Goal: Task Accomplishment & Management: Manage account settings

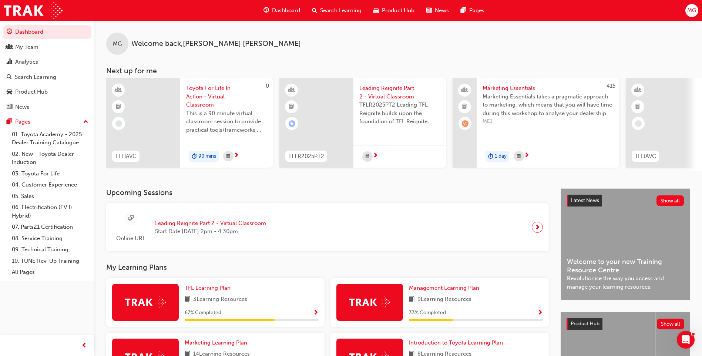
click at [496, 90] on span "Marketing Essentials" at bounding box center [548, 88] width 131 height 9
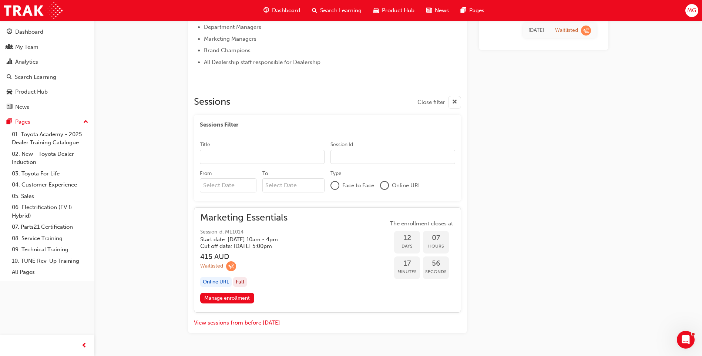
scroll to position [431, 0]
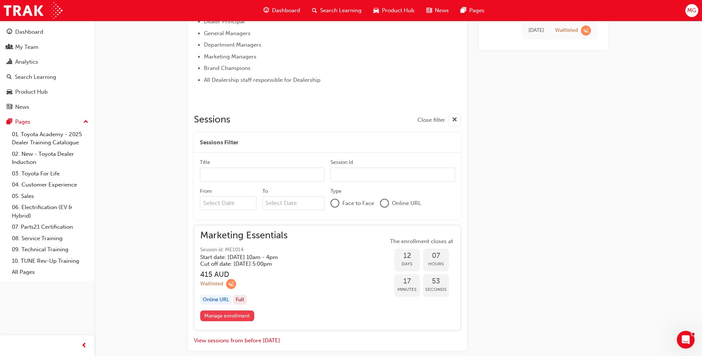
click at [242, 313] on link "Manage enrollment" at bounding box center [227, 315] width 54 height 11
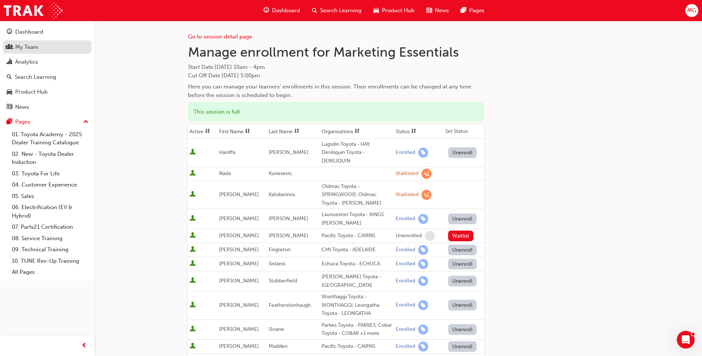
click at [29, 46] on div "My Team" at bounding box center [26, 47] width 23 height 9
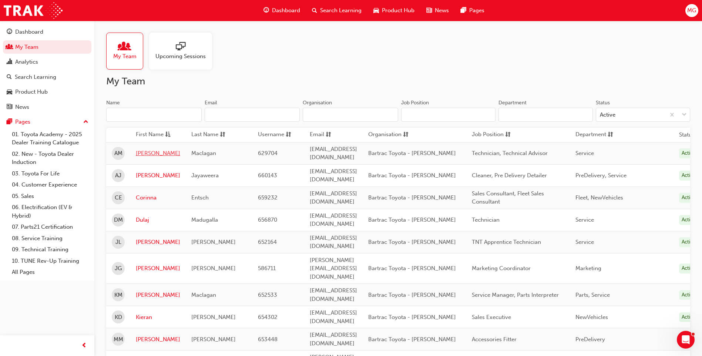
click at [150, 154] on link "[PERSON_NAME]" at bounding box center [158, 153] width 44 height 9
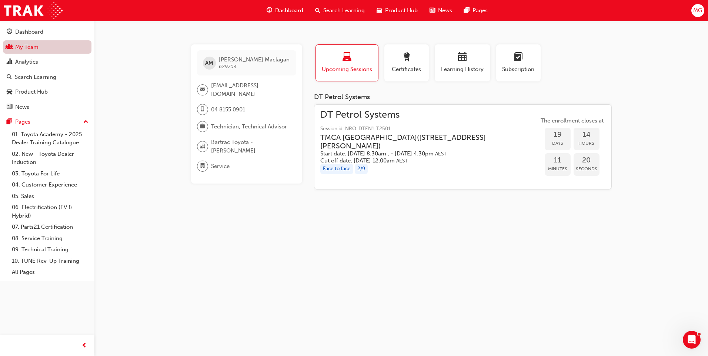
click at [31, 43] on link "My Team" at bounding box center [47, 47] width 88 height 14
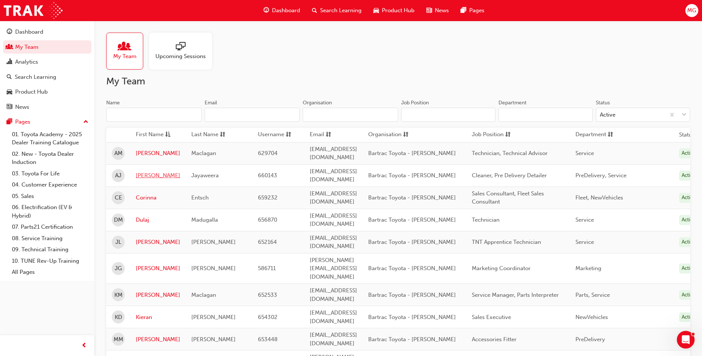
click at [154, 171] on link "[PERSON_NAME]" at bounding box center [158, 175] width 44 height 9
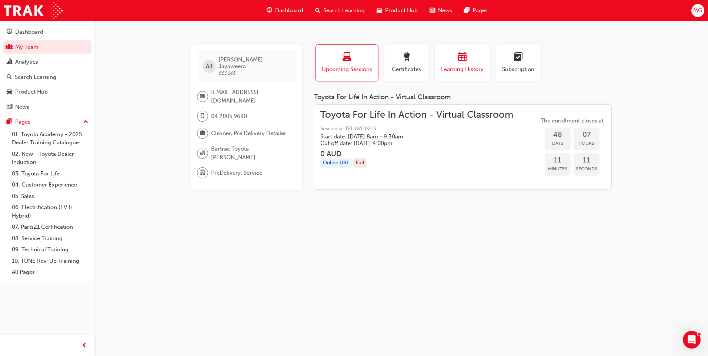
click at [452, 64] on div "Learning History" at bounding box center [462, 63] width 44 height 21
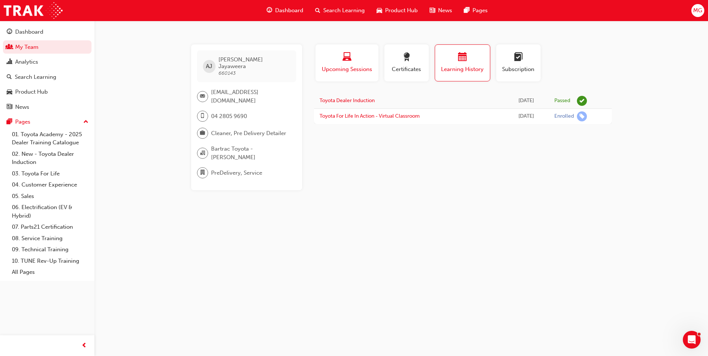
click at [346, 71] on span "Upcoming Sessions" at bounding box center [347, 69] width 52 height 9
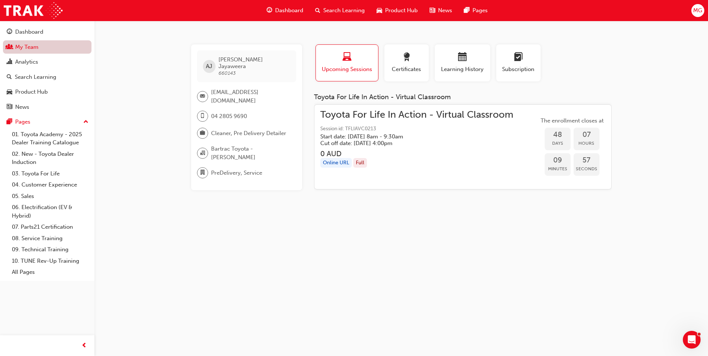
click at [20, 51] on link "My Team" at bounding box center [47, 47] width 88 height 14
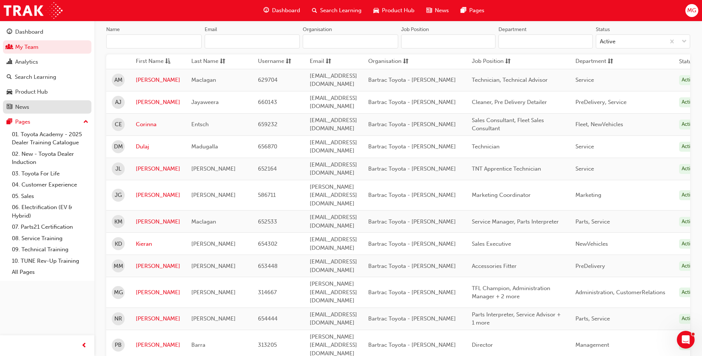
scroll to position [74, 0]
click at [154, 77] on link "[PERSON_NAME]" at bounding box center [158, 79] width 44 height 9
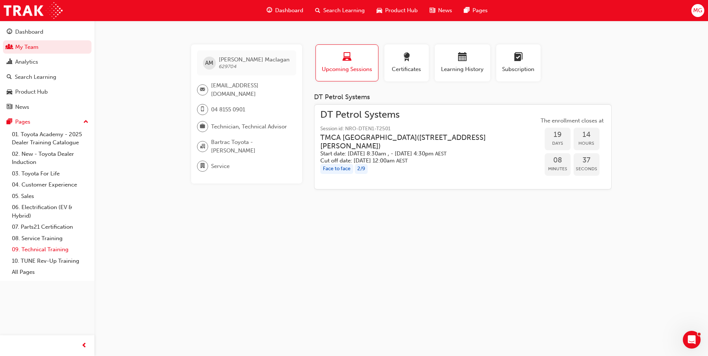
click at [52, 250] on link "09. Technical Training" at bounding box center [50, 249] width 83 height 11
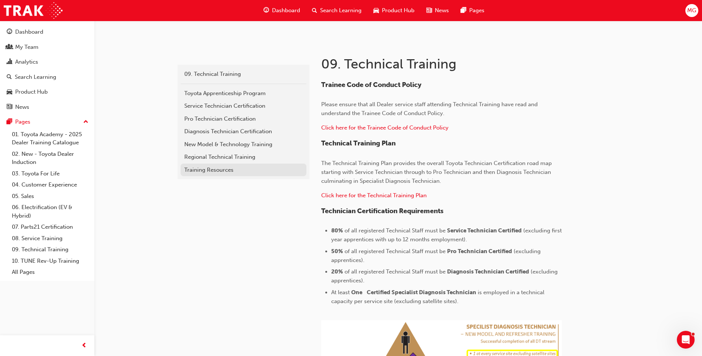
scroll to position [148, 0]
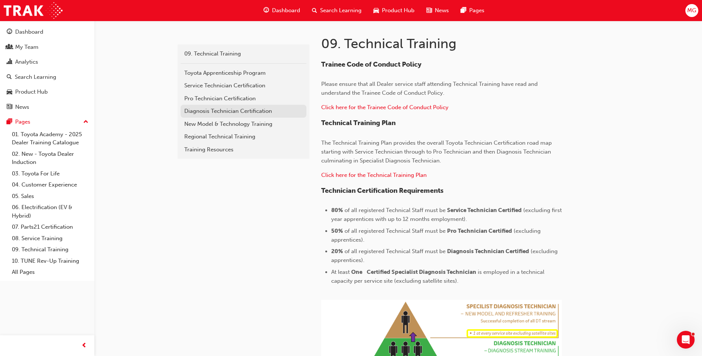
click at [225, 116] on link "Diagnosis Technician Certification" at bounding box center [244, 111] width 126 height 13
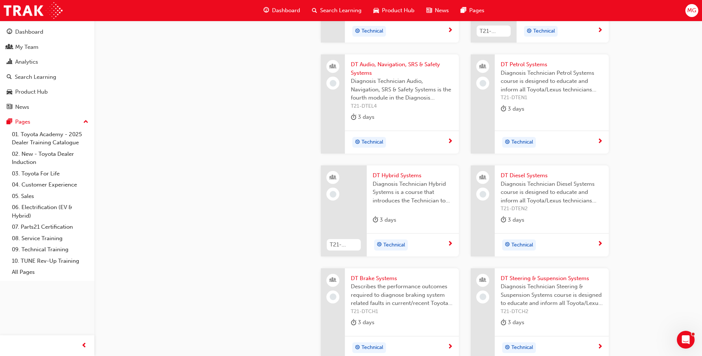
scroll to position [777, 0]
click at [601, 247] on span "next-icon" at bounding box center [600, 243] width 6 height 7
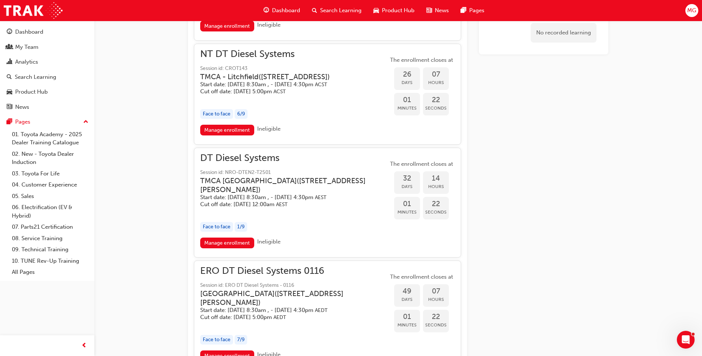
scroll to position [555, 0]
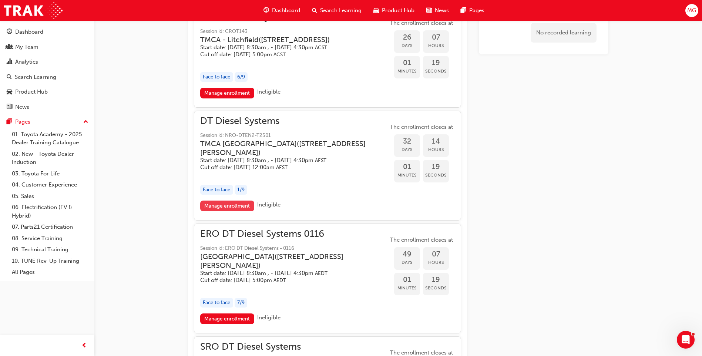
click at [246, 211] on link "Manage enrollment" at bounding box center [227, 206] width 54 height 11
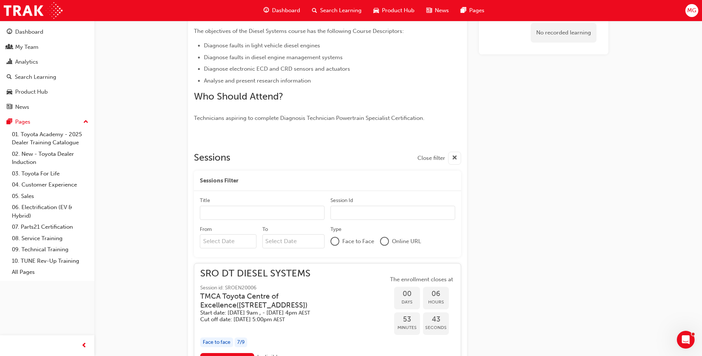
scroll to position [185, 0]
click at [687, 16] on button "MG" at bounding box center [691, 10] width 13 height 13
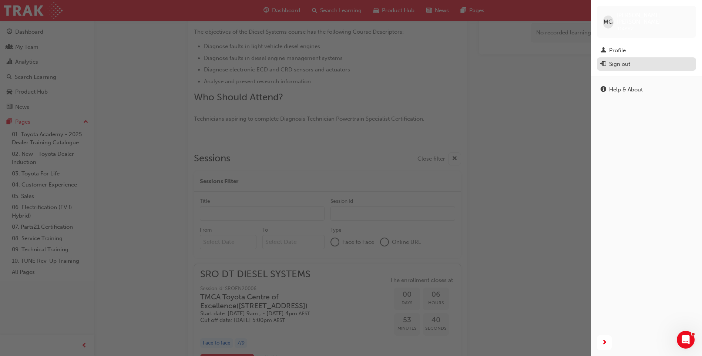
click at [665, 60] on div "Sign out" at bounding box center [647, 64] width 92 height 9
